Goal: Task Accomplishment & Management: Complete application form

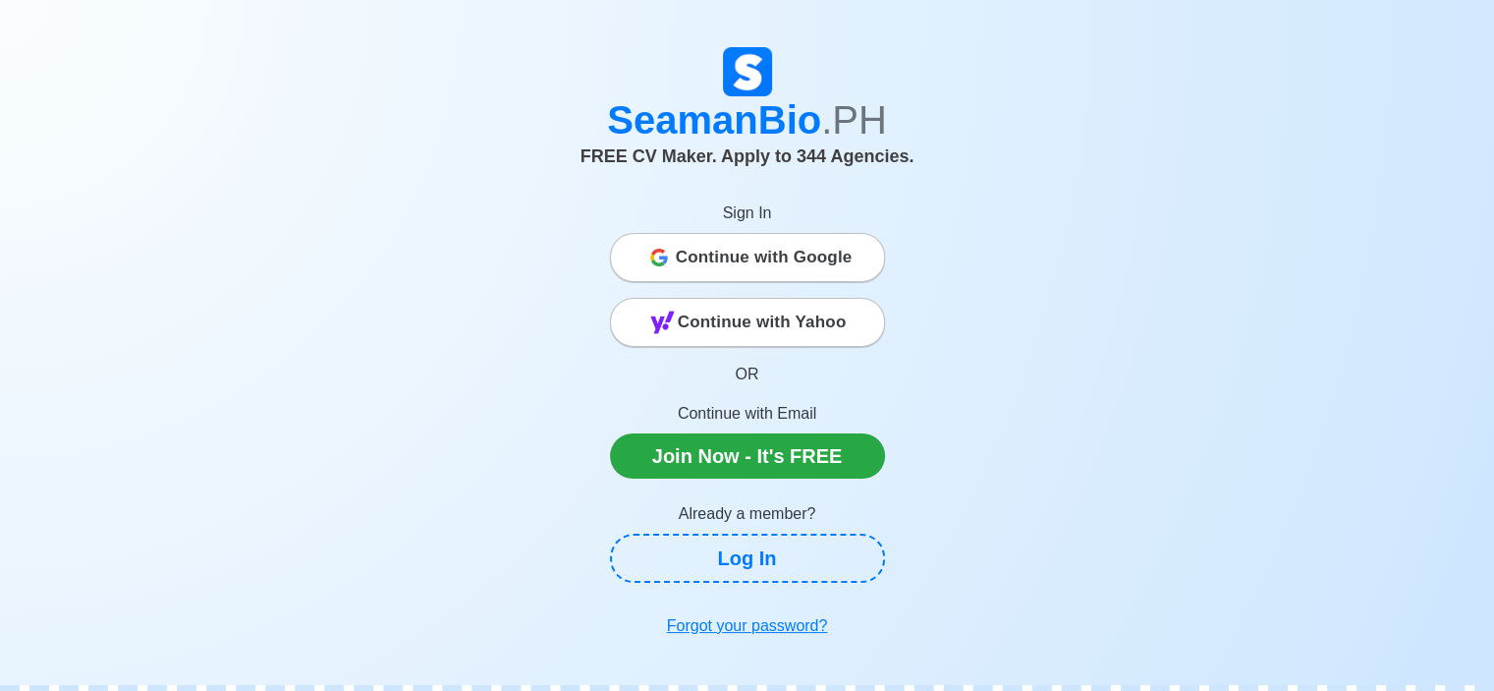
click at [677, 254] on span "Continue with Google" at bounding box center [764, 257] width 177 height 39
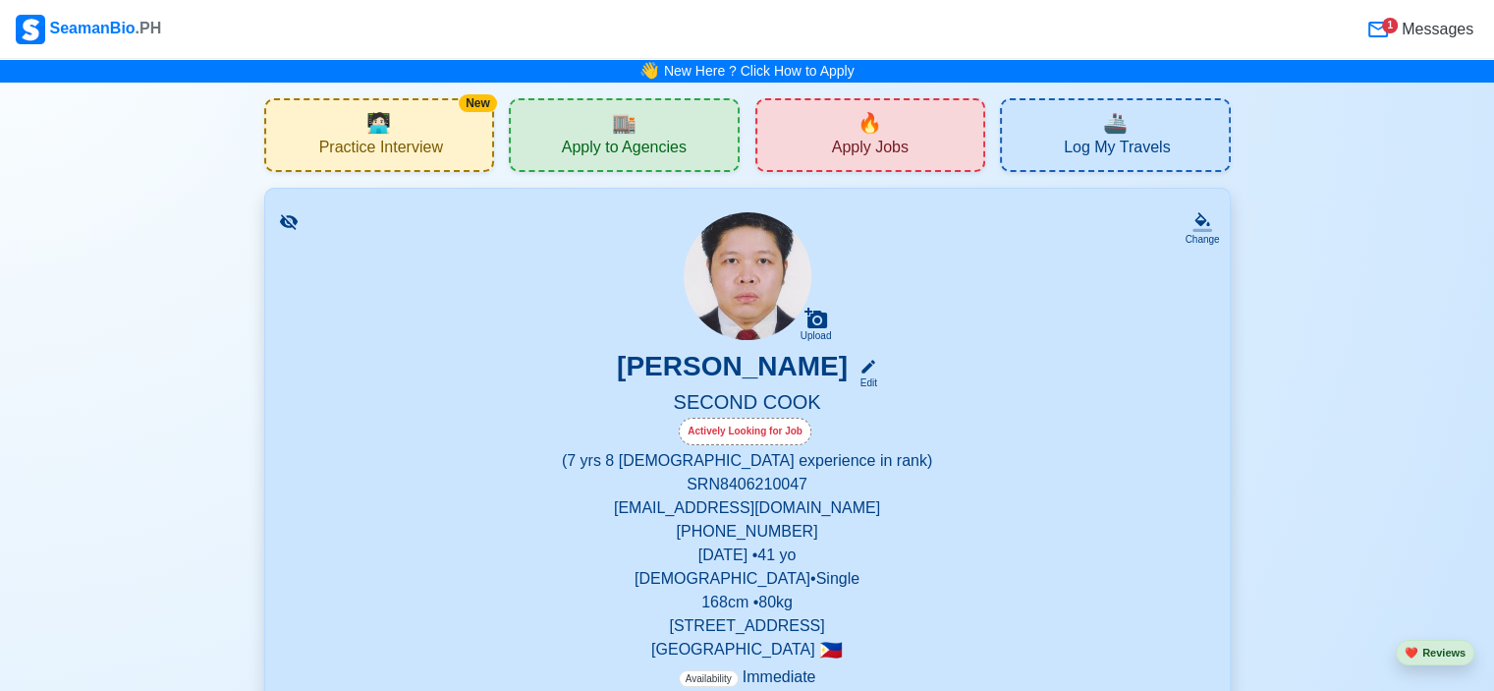
click at [646, 150] on span "Apply to Agencies" at bounding box center [624, 150] width 125 height 25
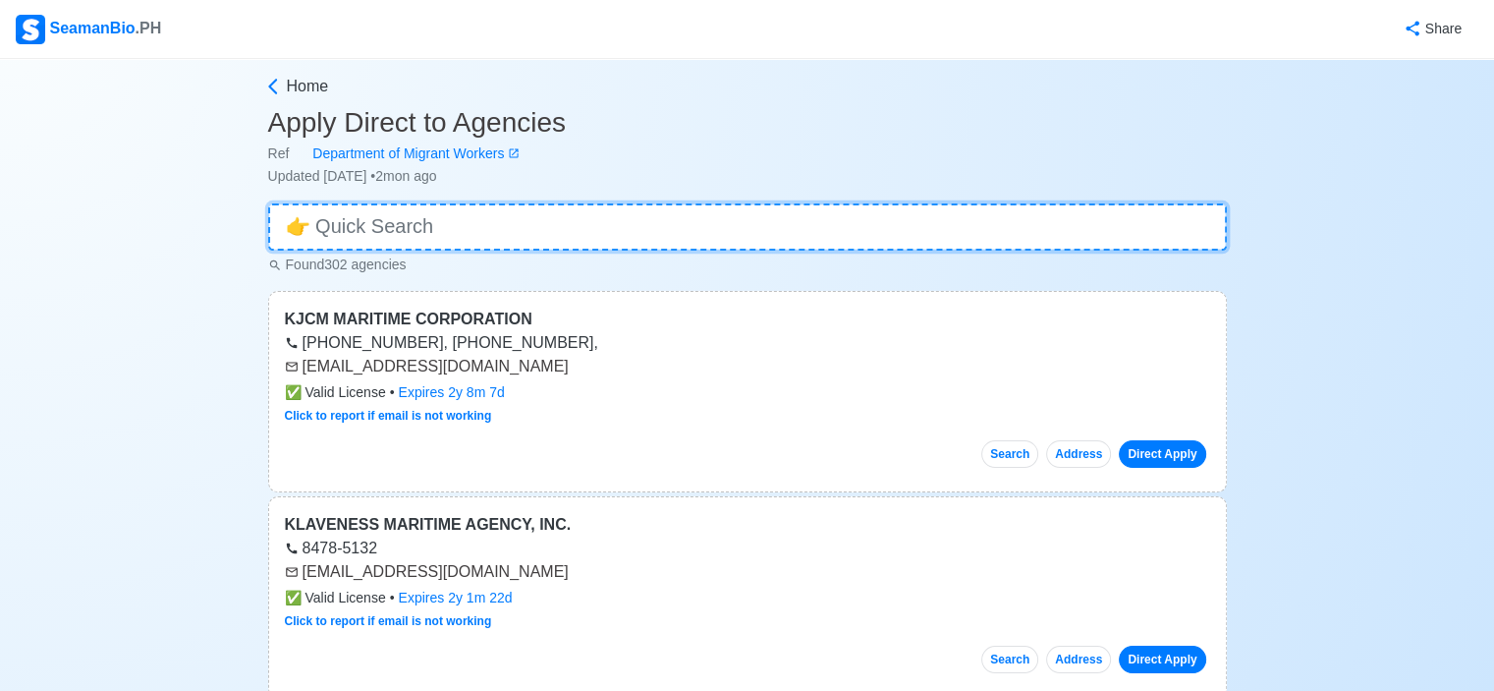
click at [468, 219] on input at bounding box center [747, 226] width 959 height 47
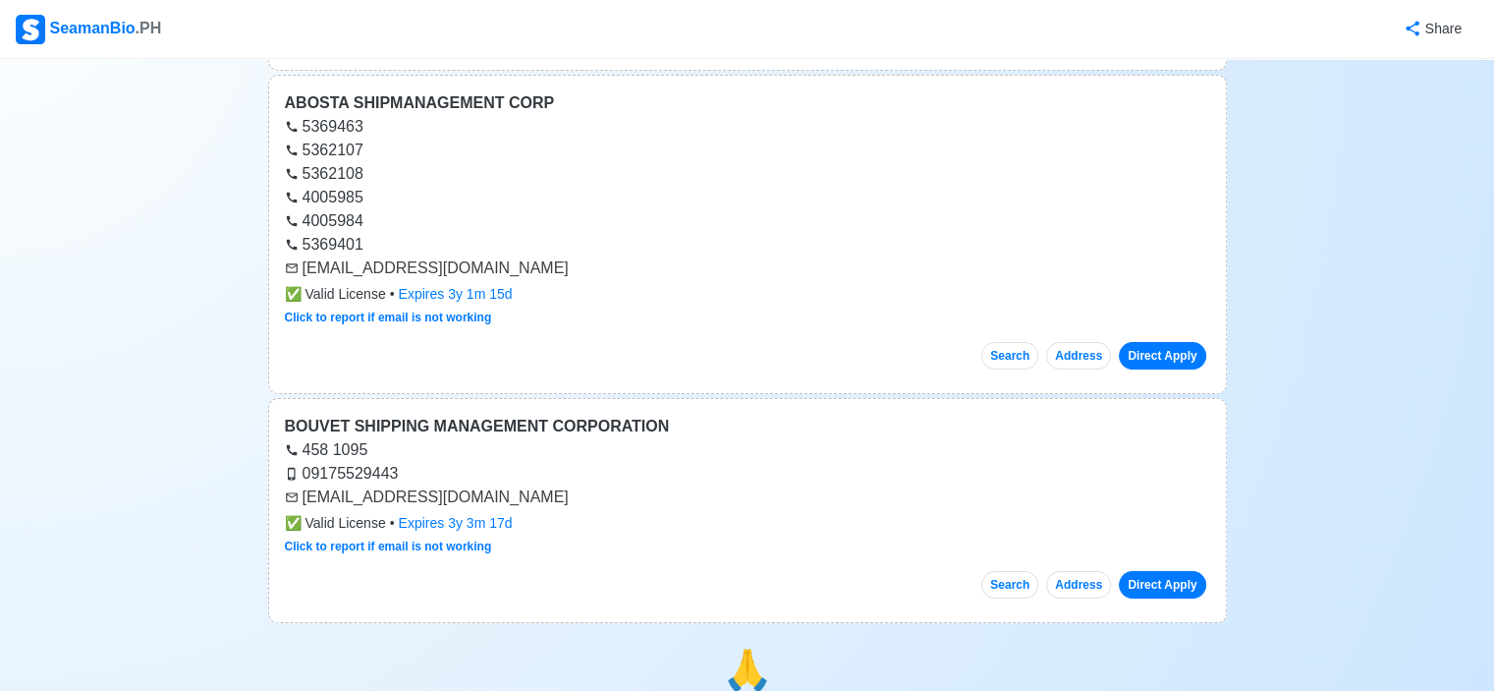
scroll to position [1277, 0]
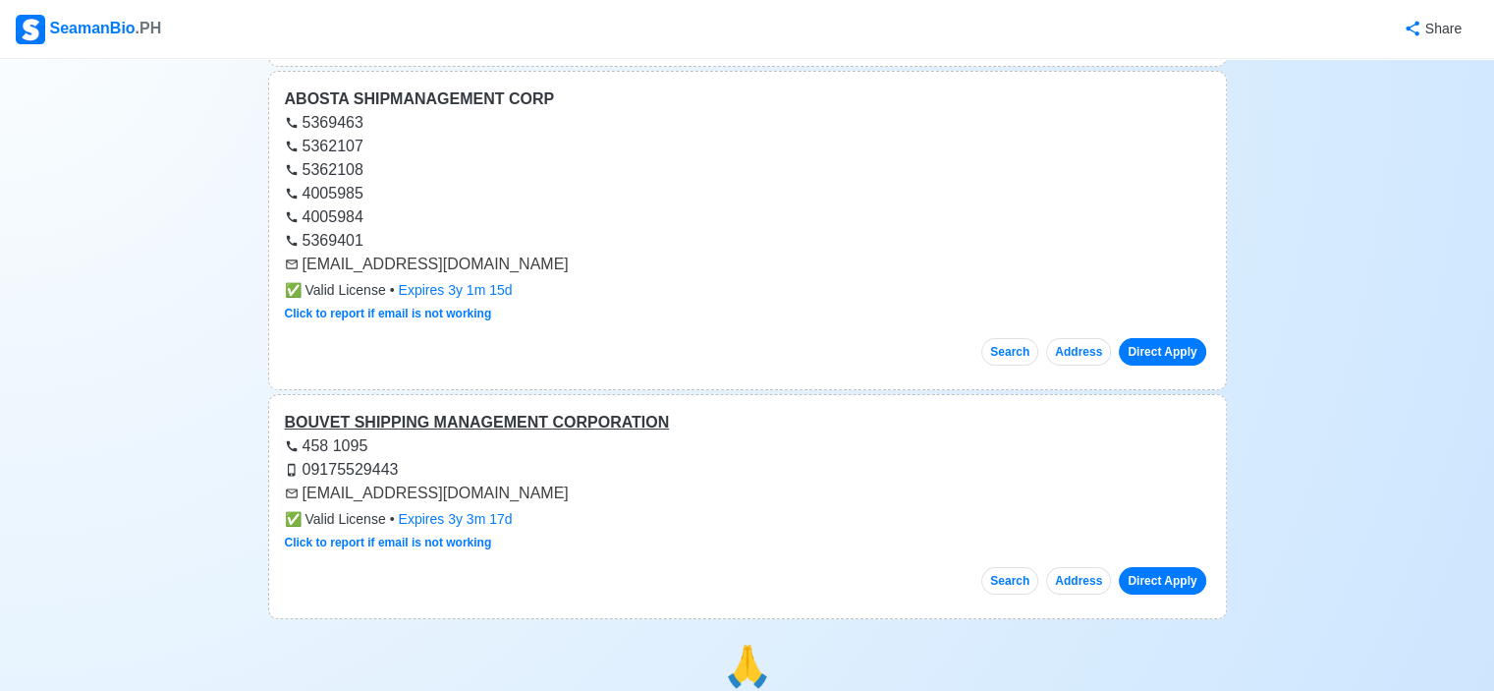
type input "bo"
click at [434, 411] on div "BOUVET SHIPPING MANAGEMENT CORPORATION" at bounding box center [747, 423] width 925 height 24
